Goal: Communication & Community: Answer question/provide support

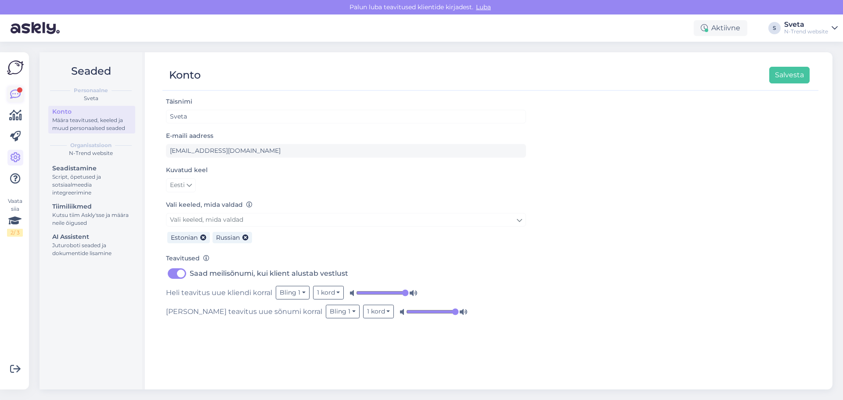
click at [12, 94] on icon at bounding box center [15, 94] width 11 height 11
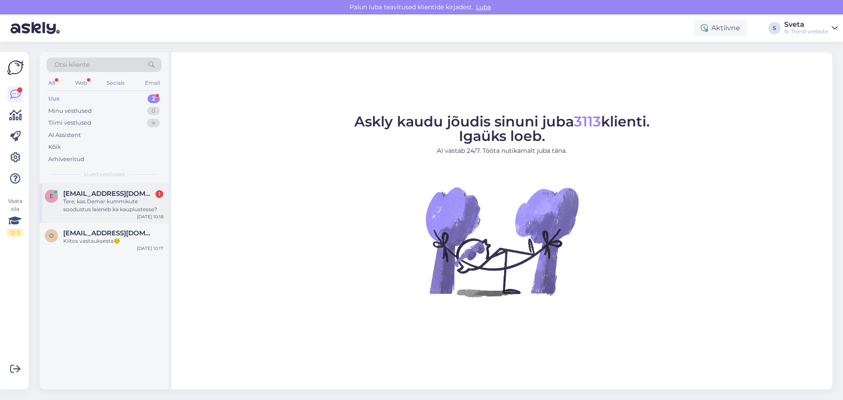
click at [83, 206] on div "Tere, kas Demar kummikute soodustus laieneb ka kauplustesse?" at bounding box center [113, 206] width 100 height 16
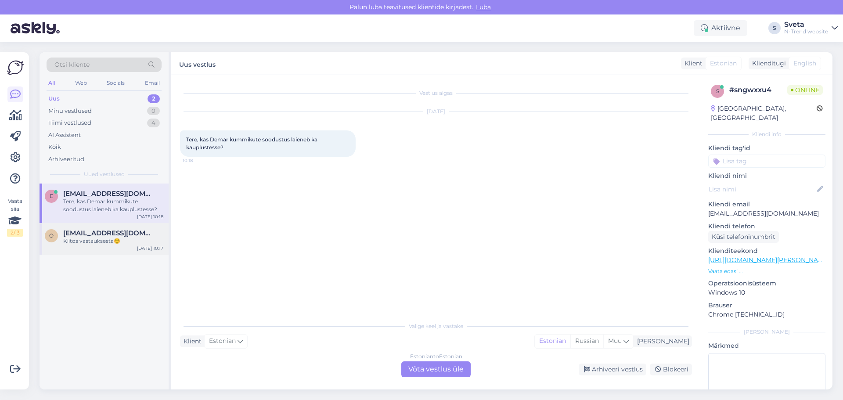
click at [86, 241] on div "Kiitos vastauksesta☺️" at bounding box center [113, 241] width 100 height 8
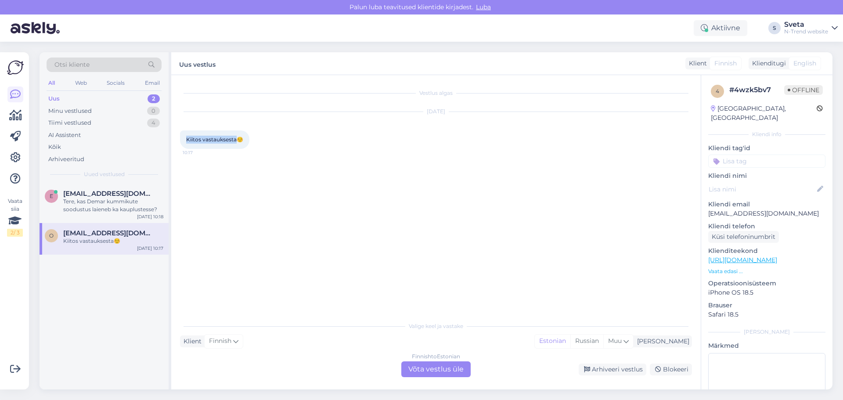
drag, startPoint x: 238, startPoint y: 140, endPoint x: 186, endPoint y: 135, distance: 51.6
click at [186, 135] on div "Kiitos vastauksesta☺️ 10:17" at bounding box center [214, 139] width 69 height 18
copy span "Kiitos vastauksesta"
click at [277, 336] on div "Klient Finnish Mina Estonian Russian Muu" at bounding box center [436, 341] width 512 height 12
click at [108, 240] on div "Kiitos vastauksesta☺️" at bounding box center [113, 241] width 100 height 8
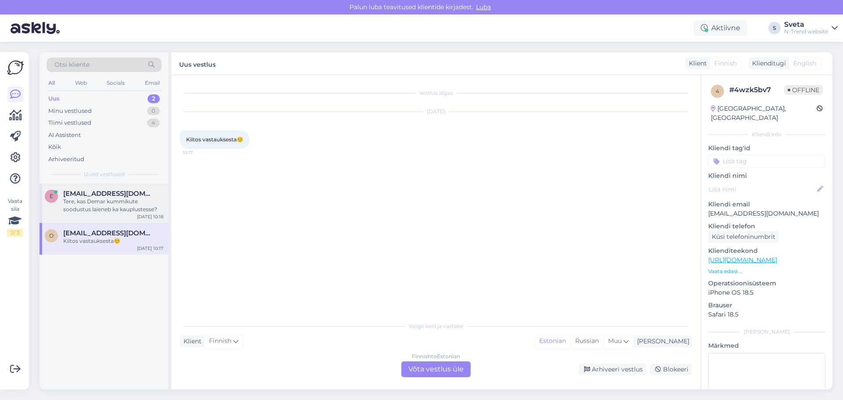
click at [93, 196] on span "[EMAIL_ADDRESS][DOMAIN_NAME]" at bounding box center [108, 194] width 91 height 8
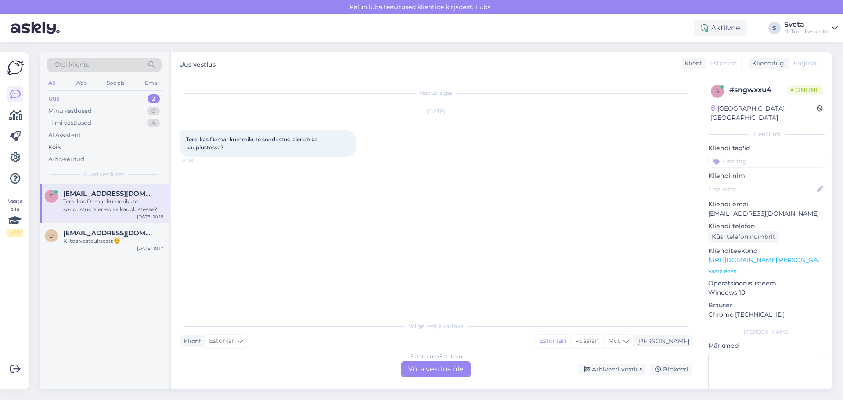
click at [414, 369] on div "Estonian to Estonian Võta vestlus üle" at bounding box center [435, 369] width 69 height 16
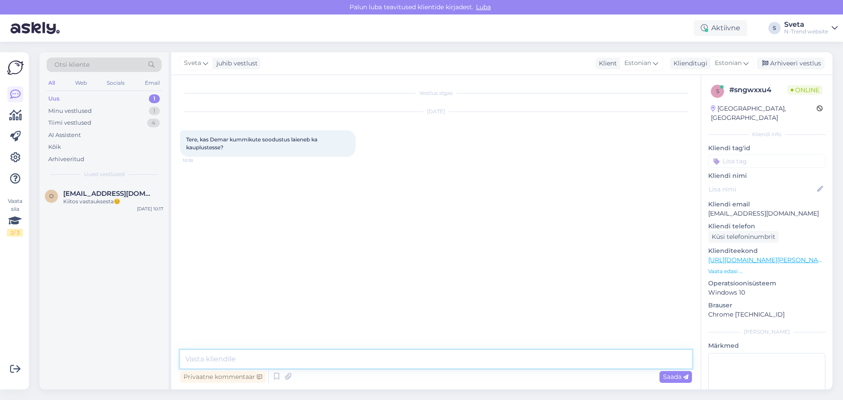
click at [234, 358] on textarea at bounding box center [436, 359] width 512 height 18
type textarea "Tere! Mis mudel teid huvitab?"
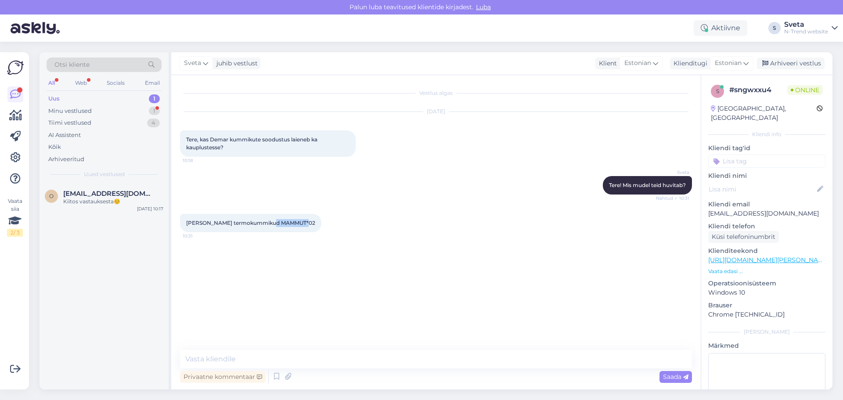
drag, startPoint x: 302, startPoint y: 221, endPoint x: 270, endPoint y: 221, distance: 32.1
click at [270, 221] on span "[PERSON_NAME] termokummikud MAMMUT*02" at bounding box center [250, 223] width 129 height 7
copy span "MAMMUT*02"
click at [252, 356] on textarea at bounding box center [436, 359] width 512 height 18
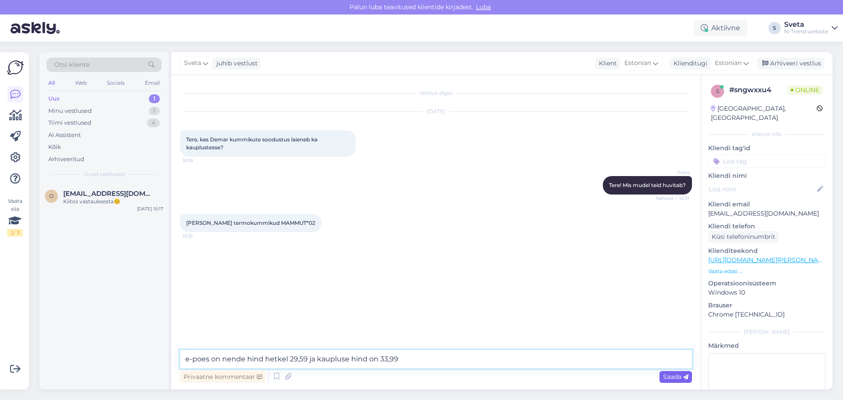
type textarea "e-poes on nende hind hetkel 29,59 ja kaupluse hind on 33,99"
click at [674, 378] on span "Saada" at bounding box center [675, 377] width 25 height 8
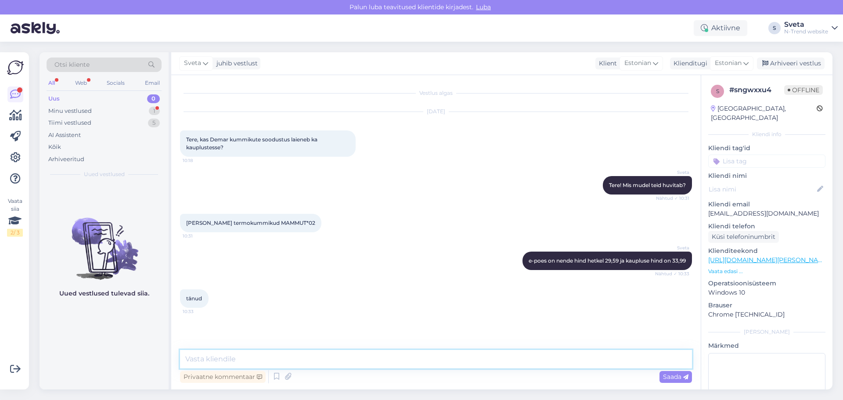
click at [256, 364] on textarea at bounding box center [436, 359] width 512 height 18
click at [230, 358] on textarea at bounding box center [436, 359] width 512 height 18
drag, startPoint x: 603, startPoint y: 358, endPoint x: 176, endPoint y: 352, distance: 427.3
click at [176, 352] on div "Vestlus algas [DATE] Tere, kas Demar kummikute soodustus laieneb ka kauplustess…" at bounding box center [436, 232] width 530 height 314
paste textarea "17.09-23.09 on kampaanias laste vihmariided ja kummikud. Allahindlus -20% arves…"
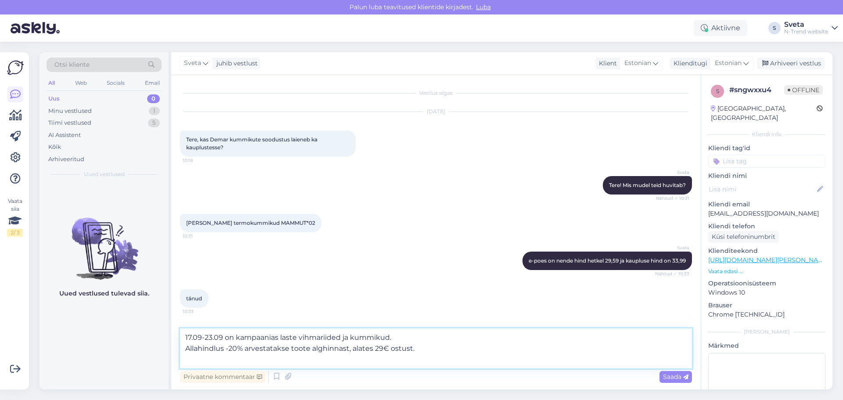
click at [441, 350] on textarea "17.09-23.09 on kampaanias laste vihmariided ja kummikud. Allahindlus -20% arves…" at bounding box center [436, 348] width 512 height 40
click at [234, 337] on textarea "17.09-23.09 on kampaanias laste vihmariided ja kummikud. Allahindlus -20% arves…" at bounding box center [436, 348] width 512 height 40
type textarea "17.09-23.09 on kaupluses ka kampaanias laste vihmariided ja kummikud. Allahindl…"
click at [670, 378] on span "Saada" at bounding box center [675, 377] width 25 height 8
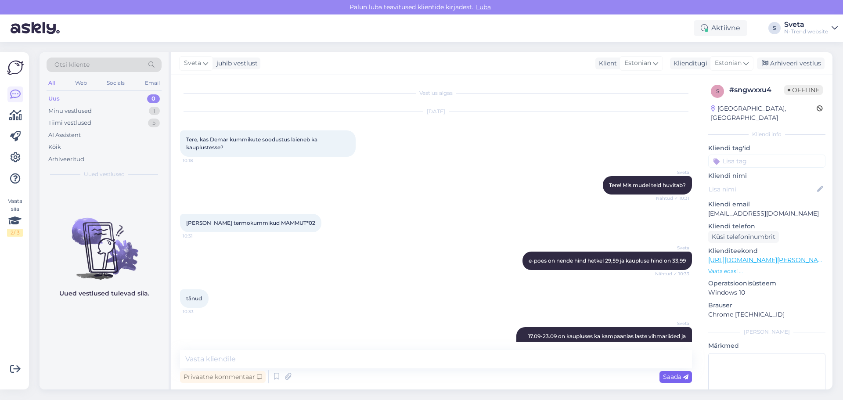
scroll to position [37, 0]
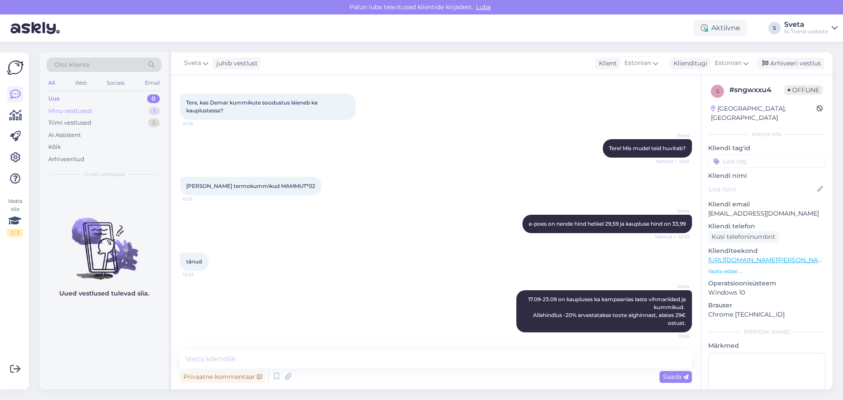
click at [76, 109] on div "Minu vestlused" at bounding box center [69, 111] width 43 height 9
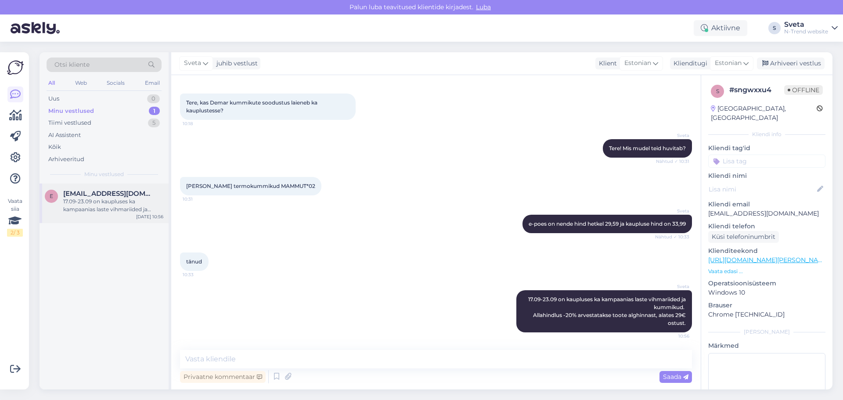
click at [76, 200] on div "17.09-23.09 on kaupluses ka kampaanias laste vihmariided ja kummikud. Allahindl…" at bounding box center [113, 206] width 100 height 16
